Goal: Check status: Check status

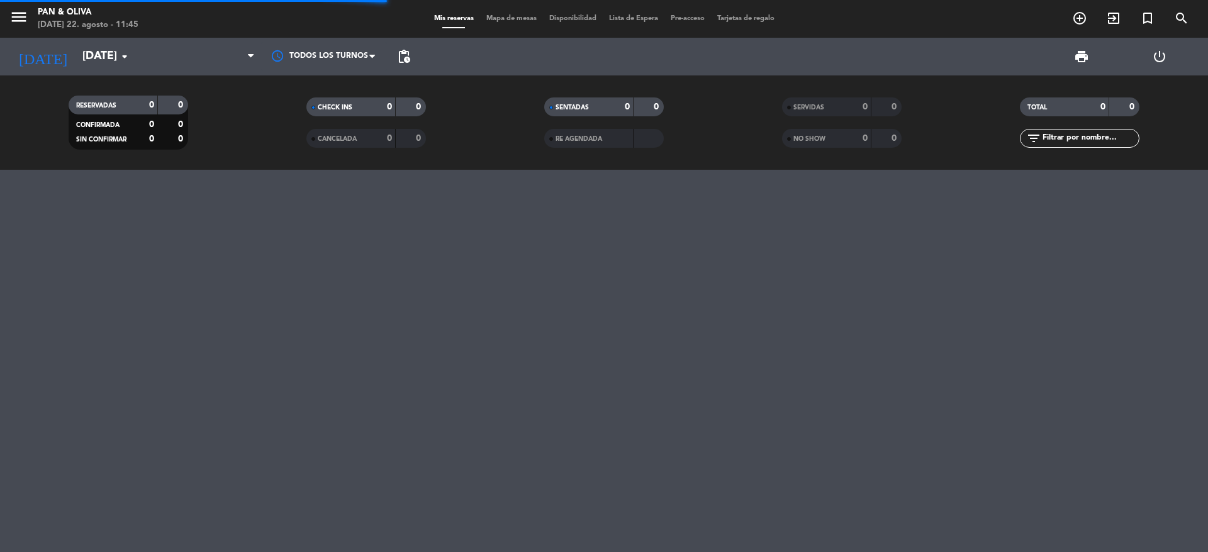
scroll to position [3755, 0]
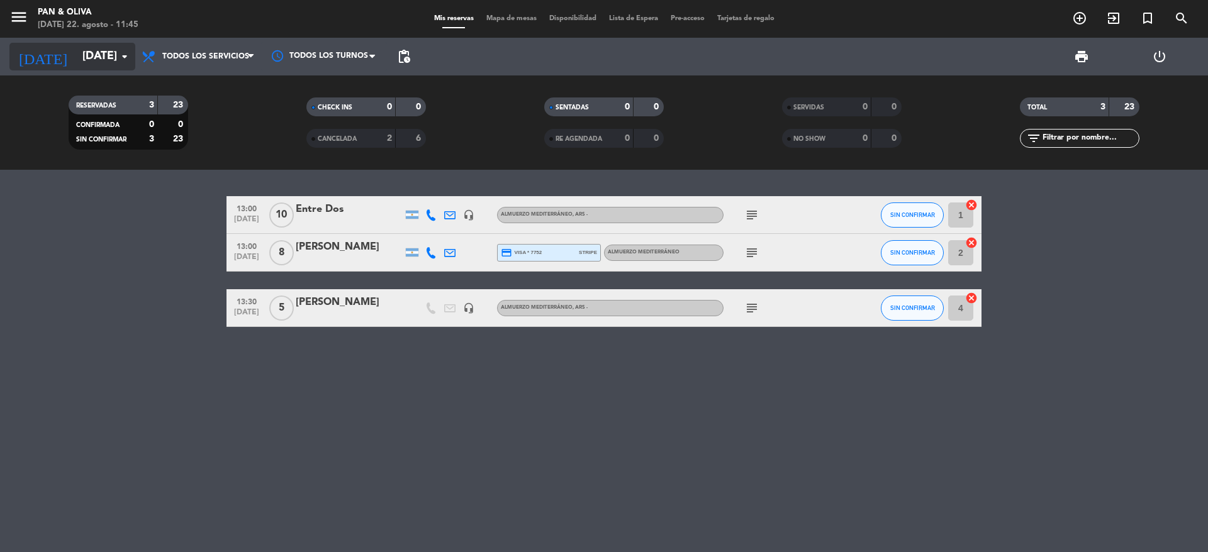
click at [125, 58] on icon "arrow_drop_down" at bounding box center [124, 56] width 15 height 15
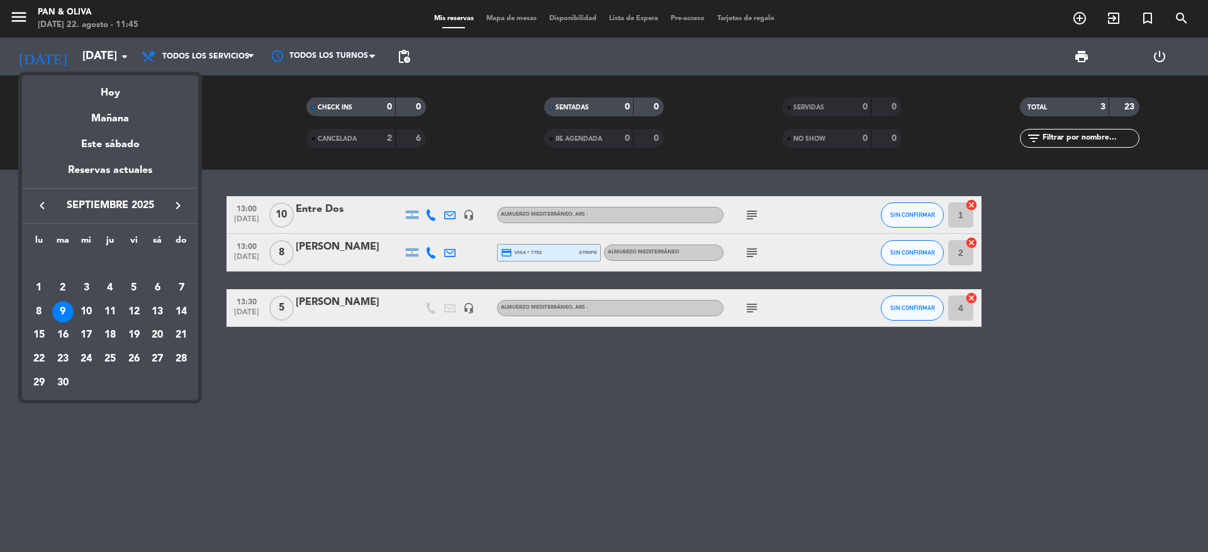
click at [42, 204] on icon "keyboard_arrow_left" at bounding box center [42, 205] width 15 height 15
click at [129, 335] on div "22" at bounding box center [133, 335] width 21 height 21
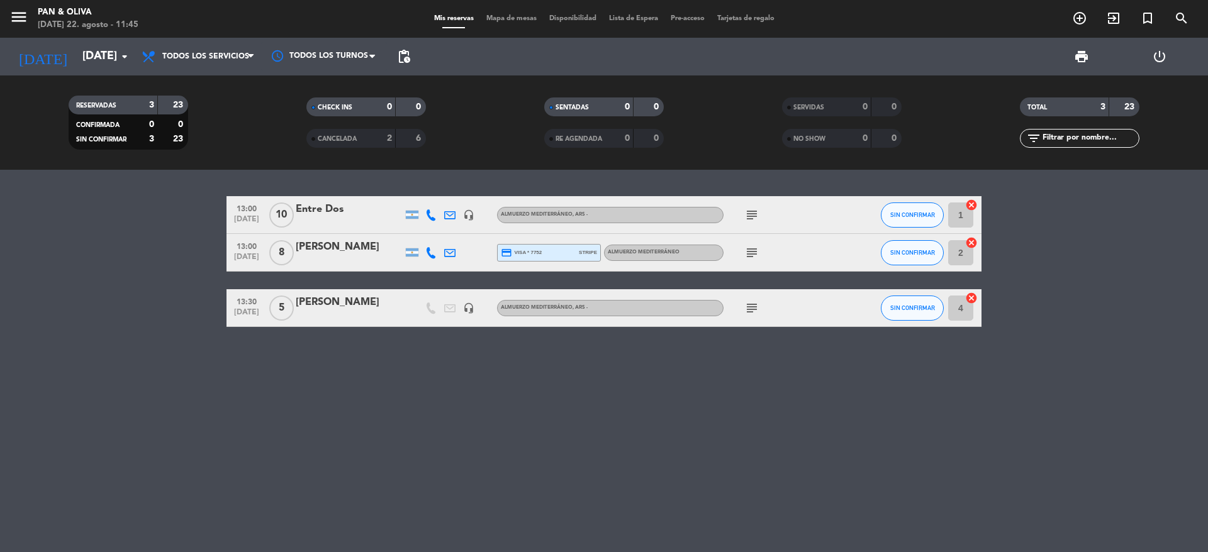
type input "vie. 22 ago."
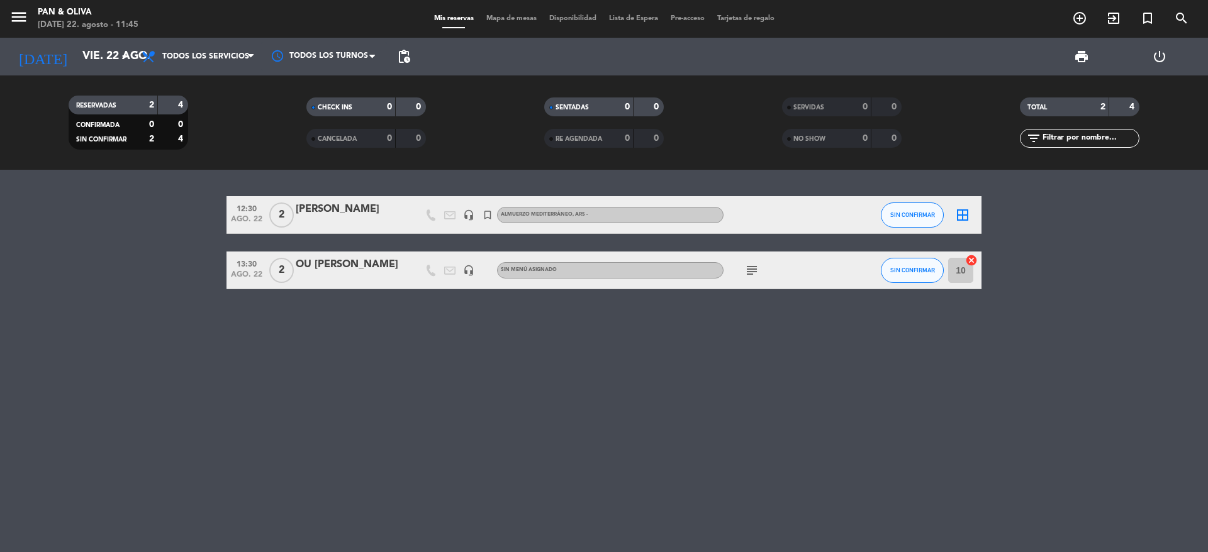
click at [749, 272] on icon "subject" at bounding box center [751, 270] width 15 height 15
click at [315, 432] on div "12:30 [DATE] 2 [PERSON_NAME] headset_mic turned_in_not Almuerzo Mediterráneo , …" at bounding box center [604, 361] width 1208 height 383
click at [356, 214] on div "[PERSON_NAME]" at bounding box center [349, 209] width 107 height 16
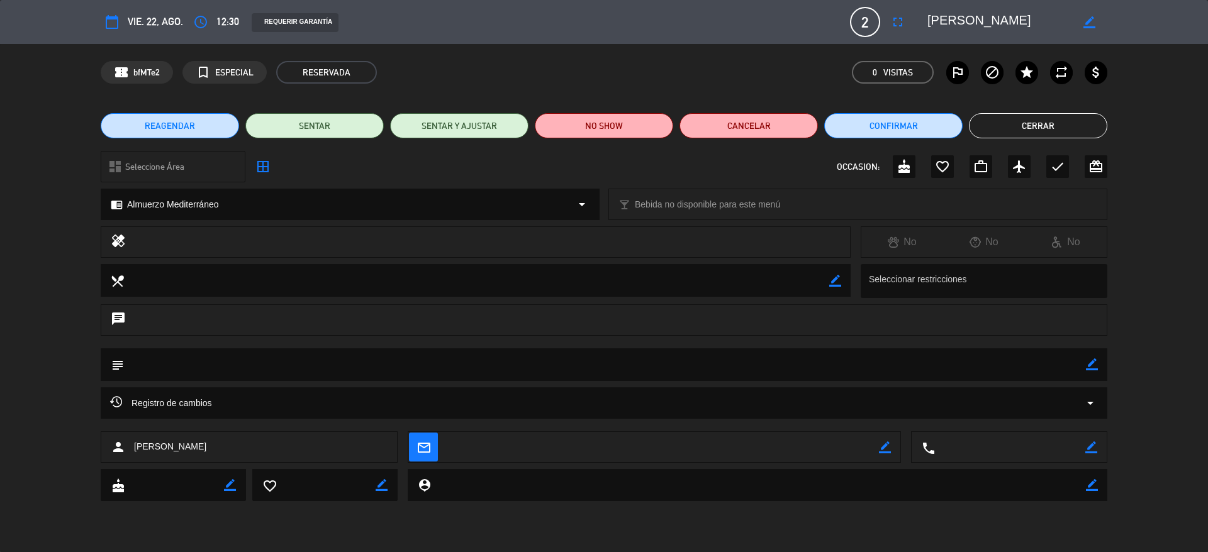
click at [1097, 404] on icon "arrow_drop_down" at bounding box center [1090, 403] width 15 height 15
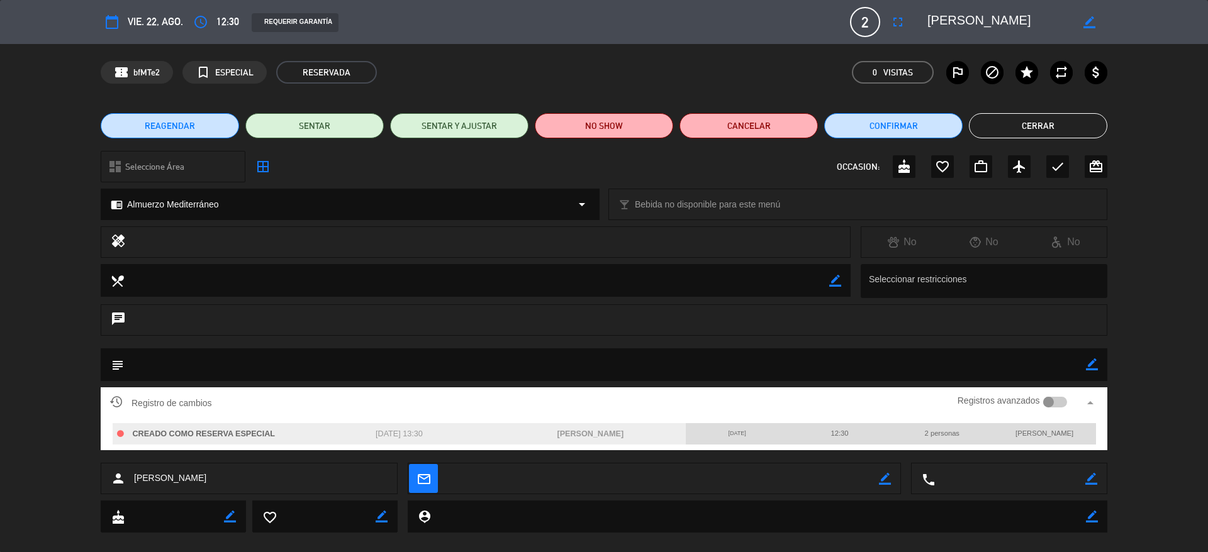
click at [1162, 359] on div "subject border_color" at bounding box center [604, 368] width 1208 height 39
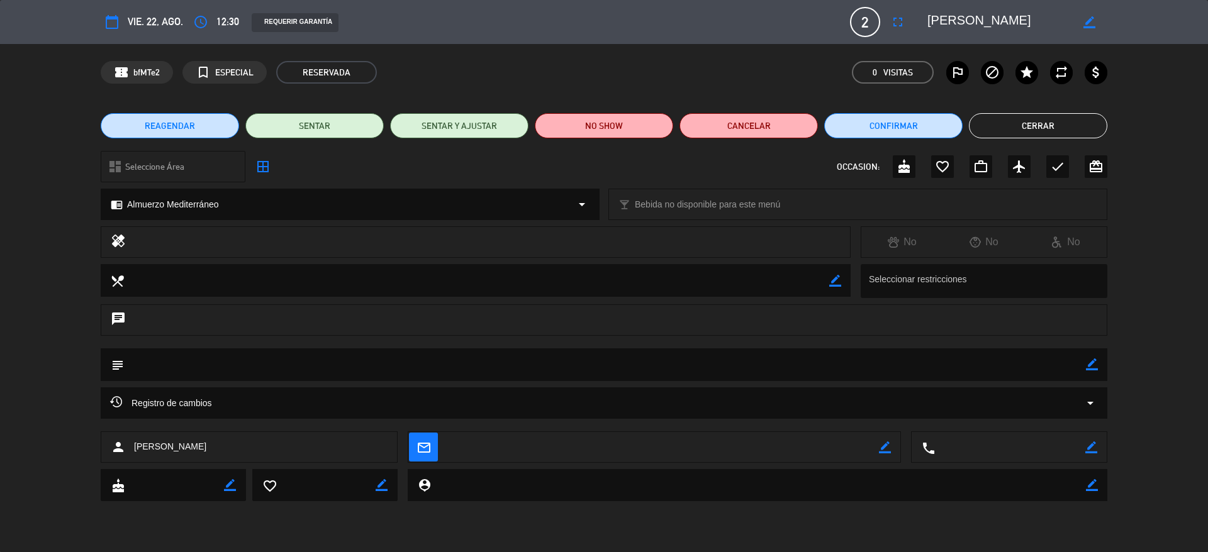
click at [1028, 128] on button "Cerrar" at bounding box center [1038, 125] width 138 height 25
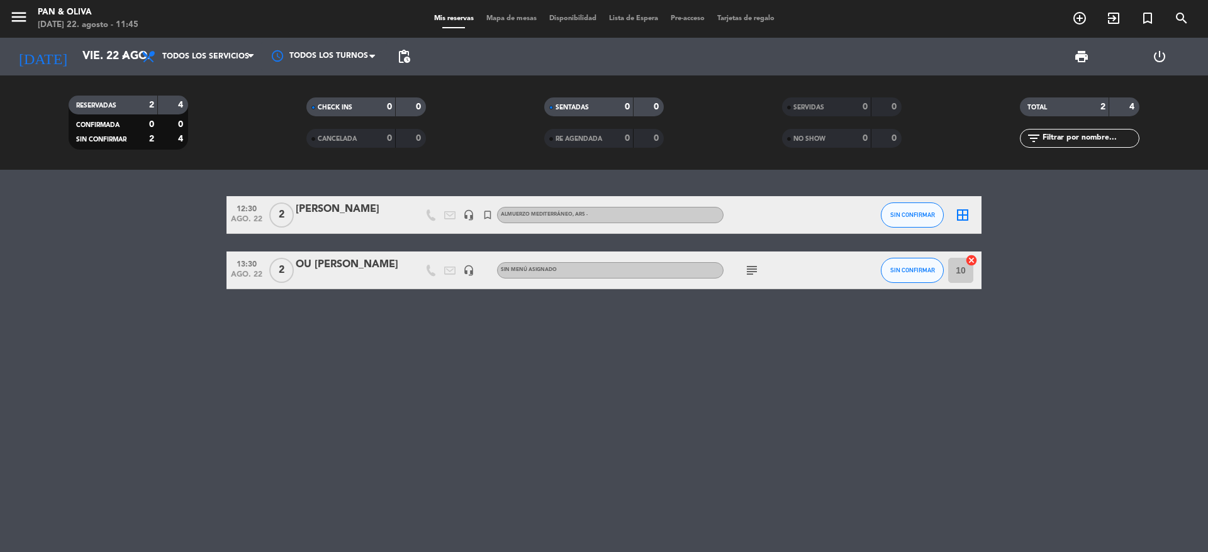
click at [311, 203] on div "[PERSON_NAME]" at bounding box center [349, 209] width 107 height 16
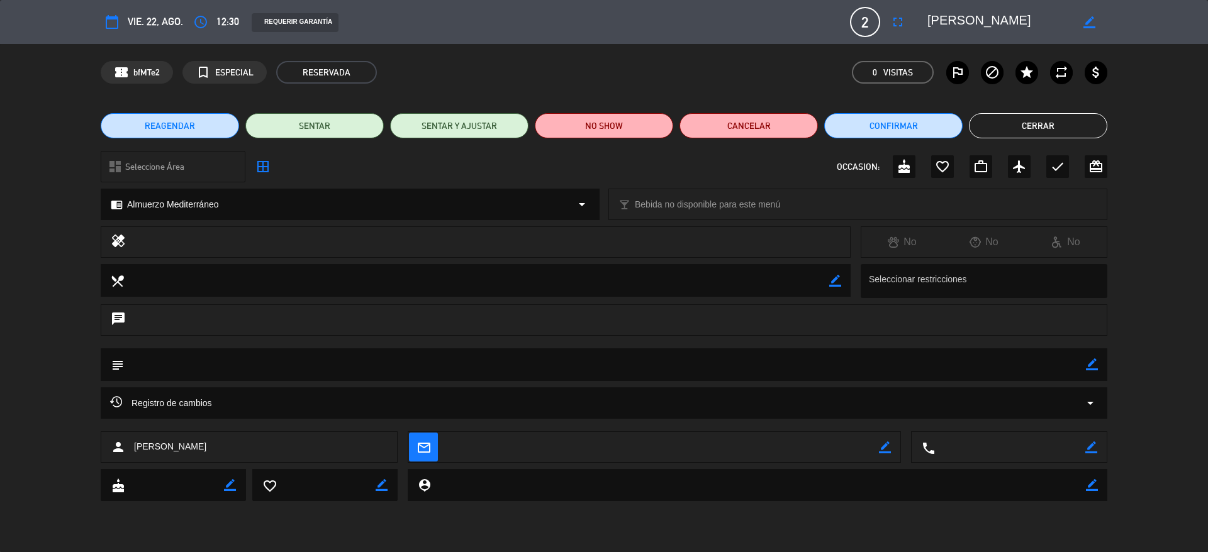
click at [1097, 396] on icon "arrow_drop_down" at bounding box center [1090, 403] width 15 height 15
